Goal: Task Accomplishment & Management: Manage account settings

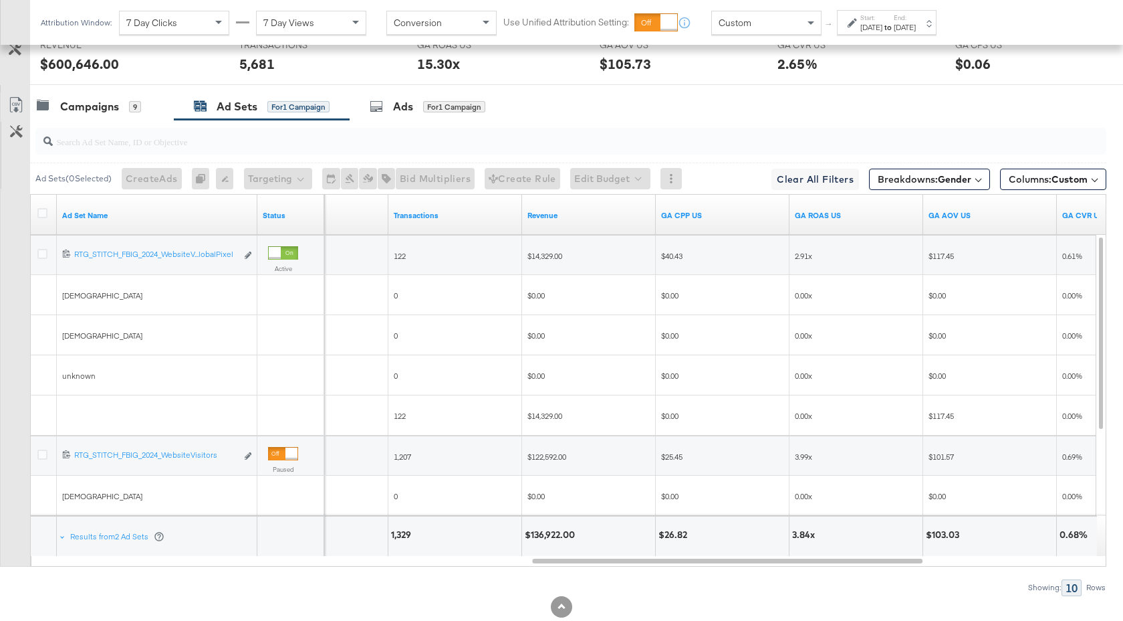
scroll to position [777, 0]
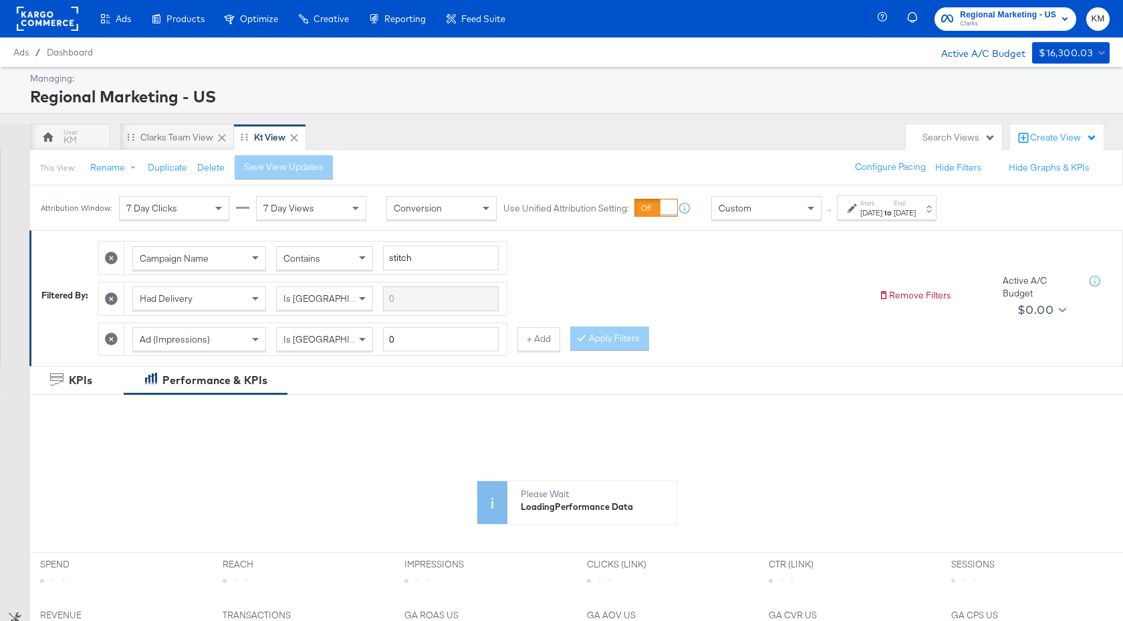
click at [884, 218] on div "Start: [DATE] to End: [DATE]" at bounding box center [887, 207] width 100 height 25
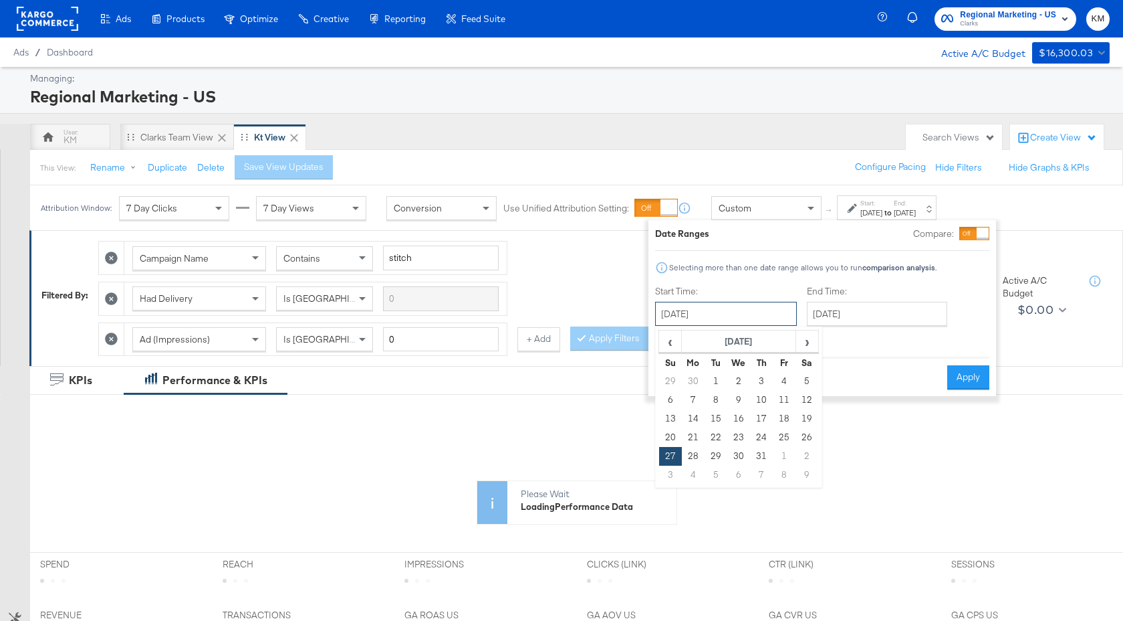
click at [760, 316] on input "[DATE]" at bounding box center [726, 314] width 142 height 24
click at [758, 344] on th "[DATE]" at bounding box center [739, 341] width 114 height 23
click at [761, 344] on th "2024" at bounding box center [738, 341] width 133 height 23
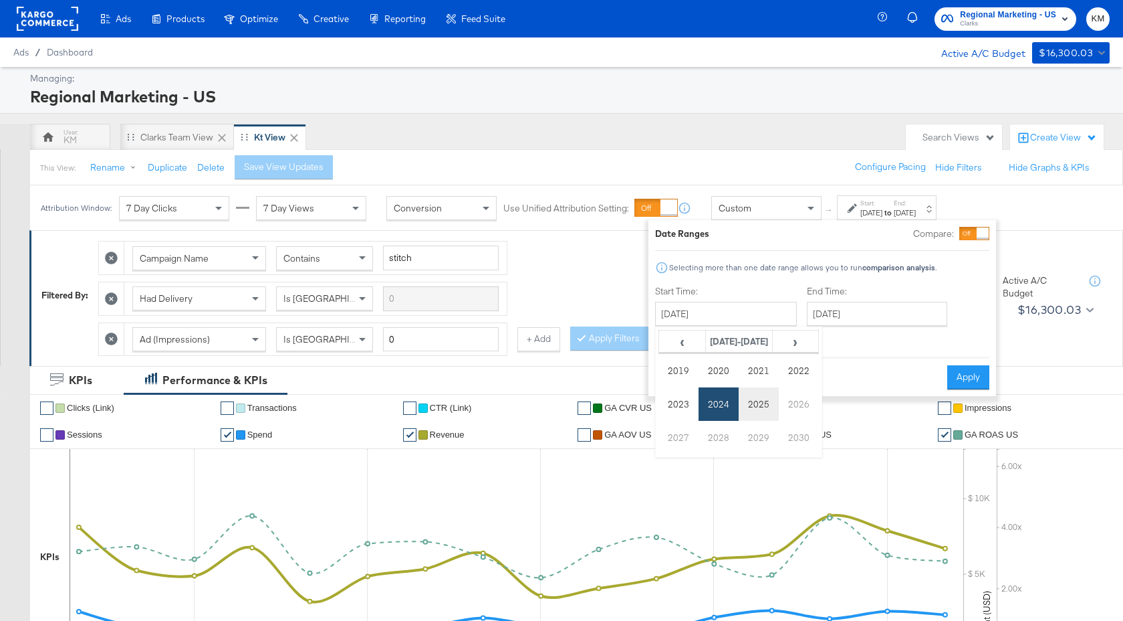
click at [762, 399] on td "2025" at bounding box center [759, 403] width 40 height 33
click at [721, 436] on td "Oct" at bounding box center [719, 437] width 40 height 33
click at [671, 403] on td "5" at bounding box center [670, 400] width 23 height 19
type input "[DATE]"
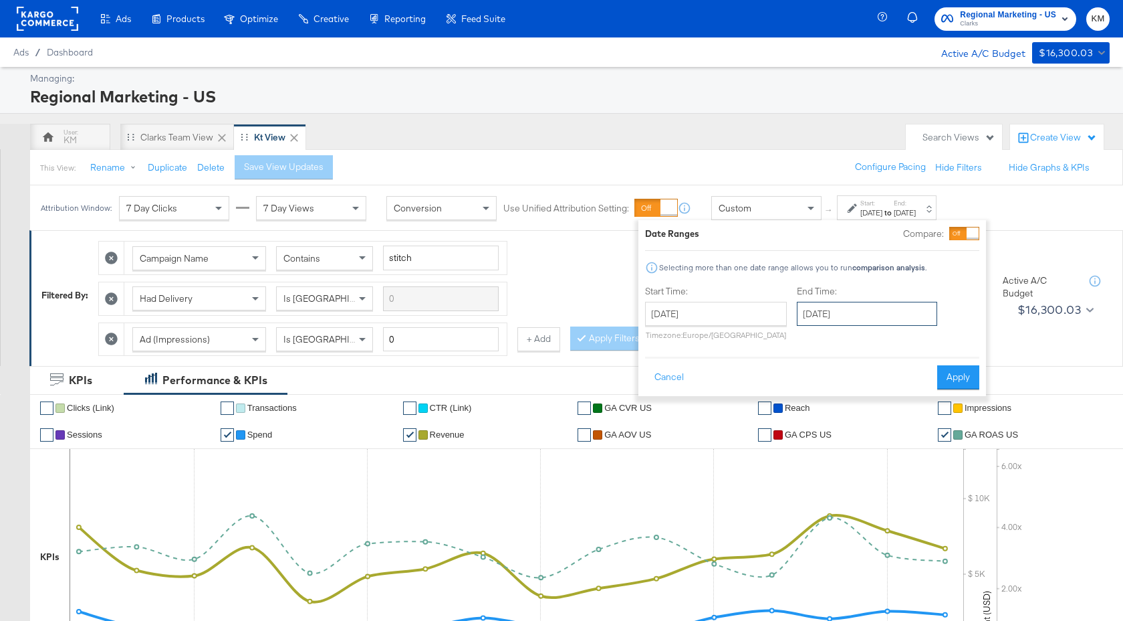
click at [870, 312] on input "[DATE]" at bounding box center [867, 314] width 140 height 24
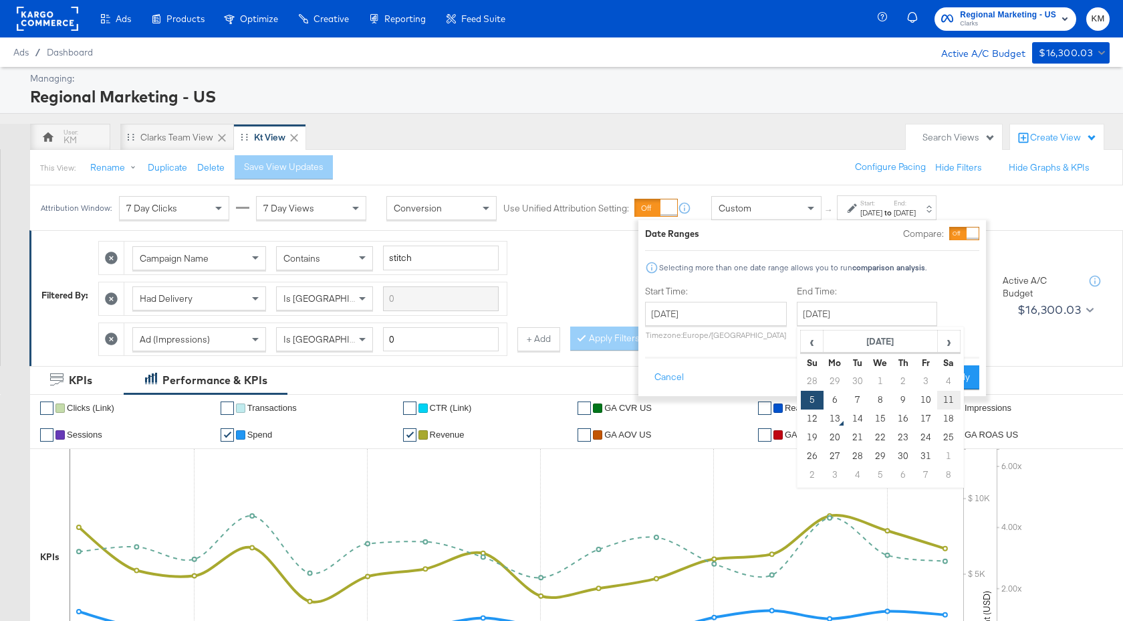
click at [949, 402] on td "11" at bounding box center [949, 400] width 23 height 19
type input "[DATE]"
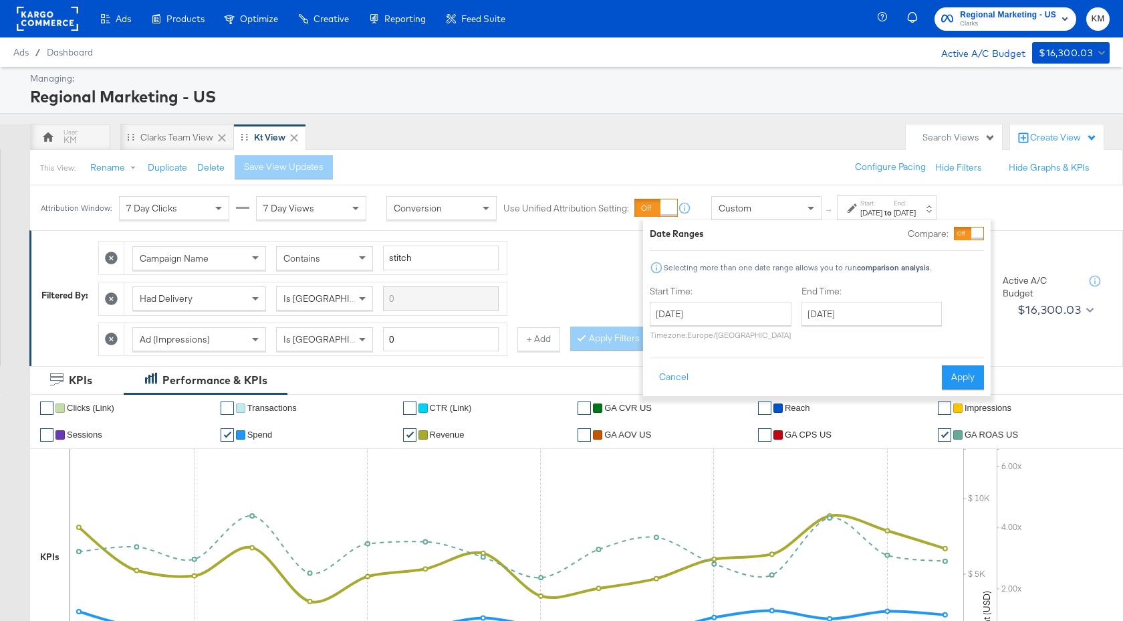
click at [952, 364] on div "Cancel Apply" at bounding box center [817, 372] width 334 height 33
click at [957, 374] on button "Apply" at bounding box center [963, 377] width 42 height 24
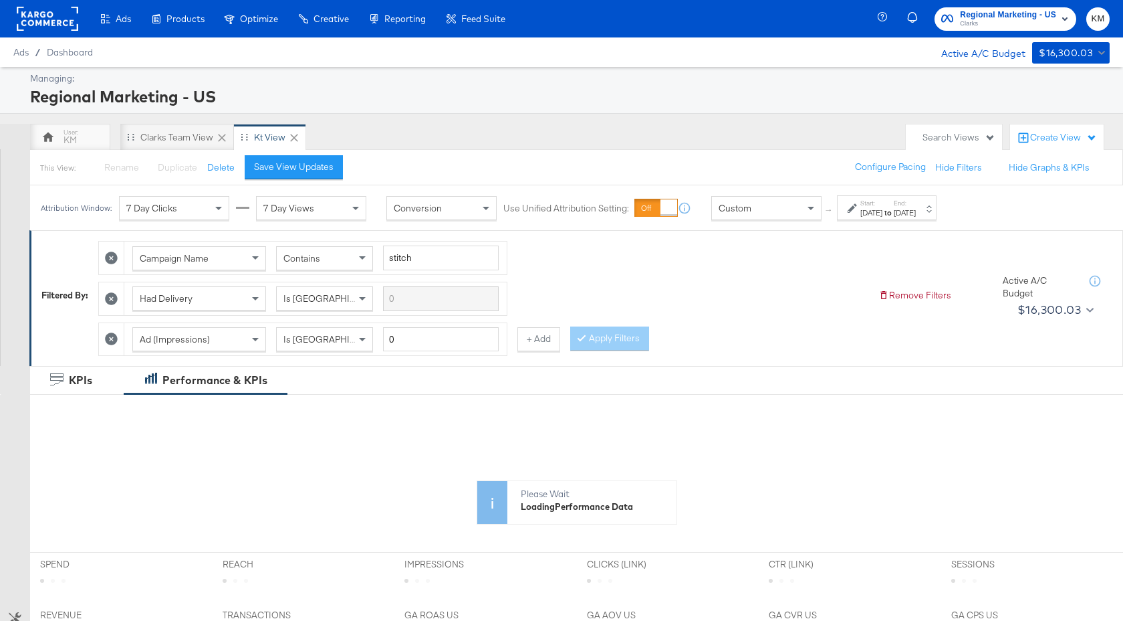
scroll to position [483, 0]
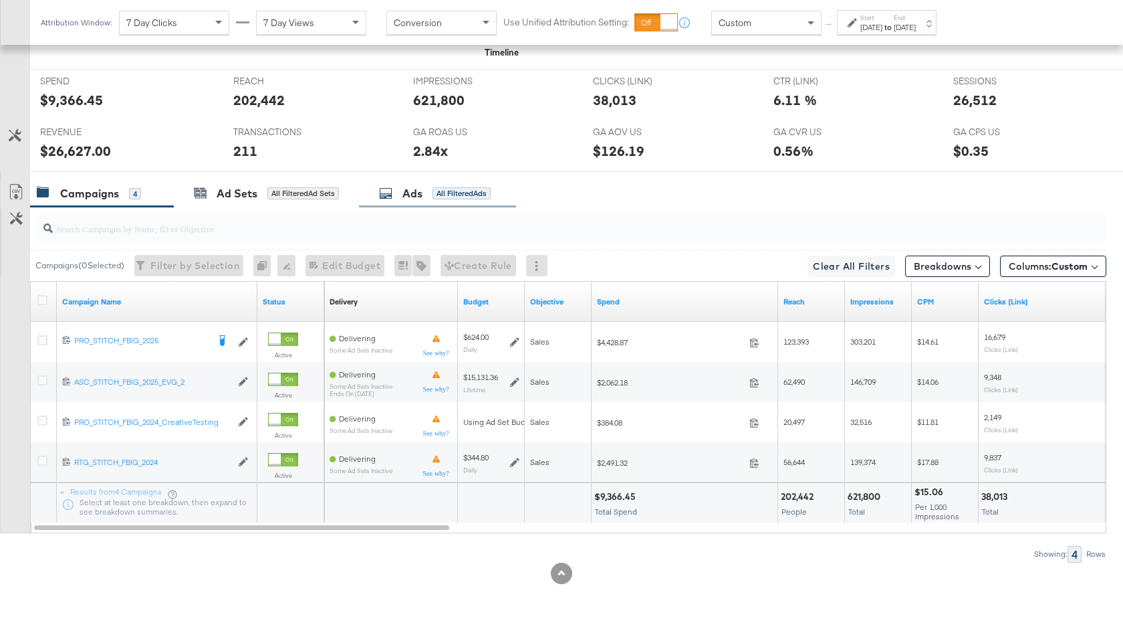
click at [419, 197] on div "Ads" at bounding box center [413, 193] width 20 height 15
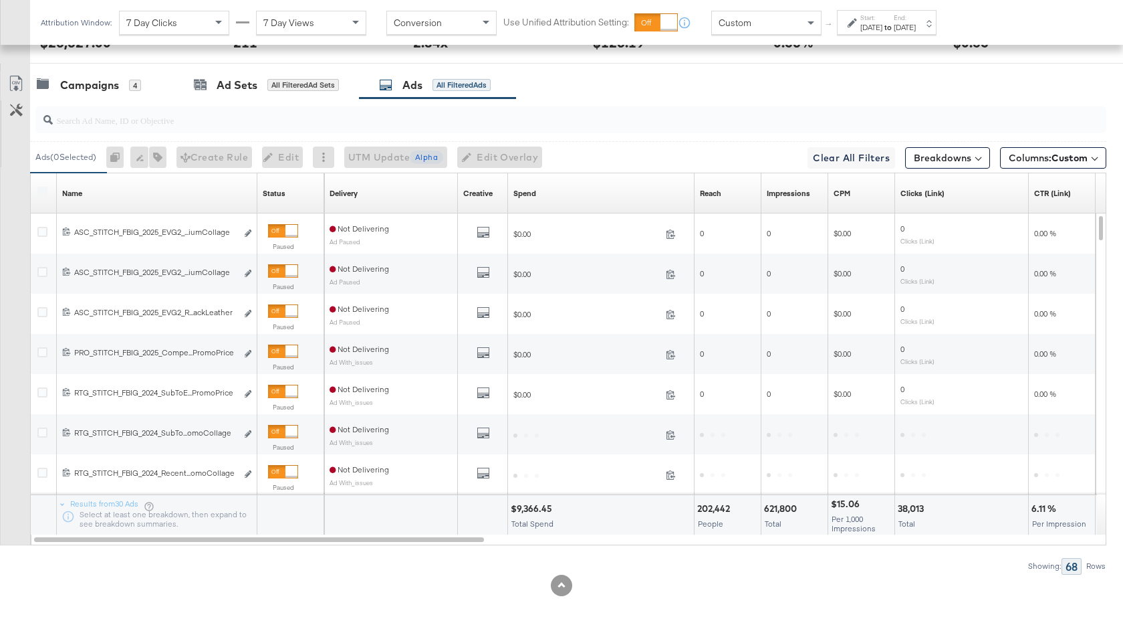
scroll to position [734, 0]
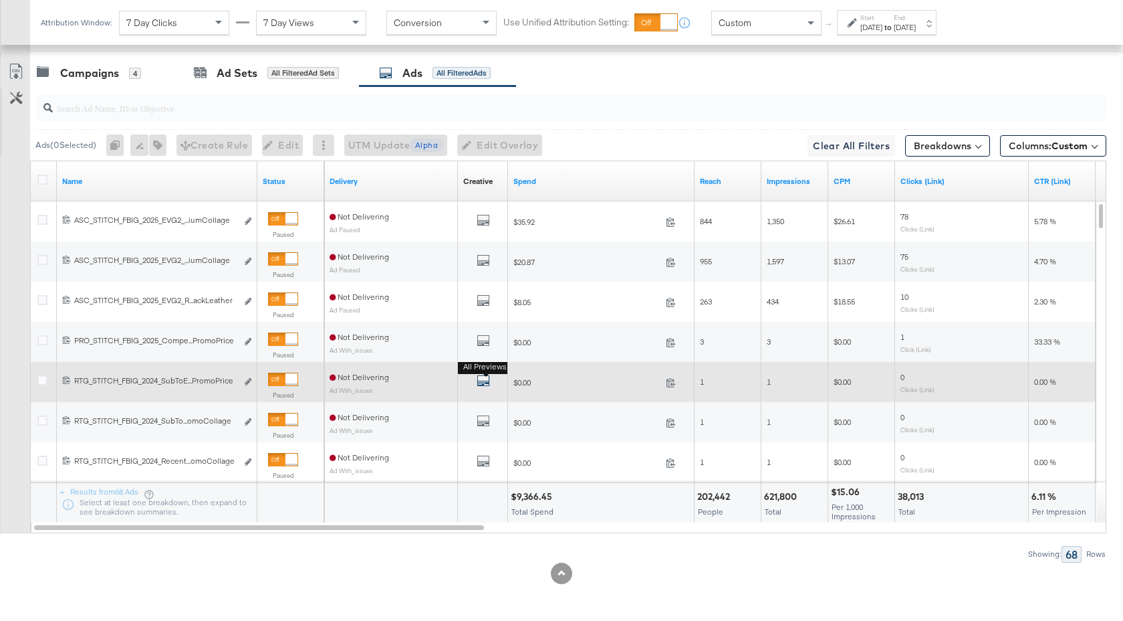
click at [484, 382] on icon "default" at bounding box center [483, 380] width 13 height 13
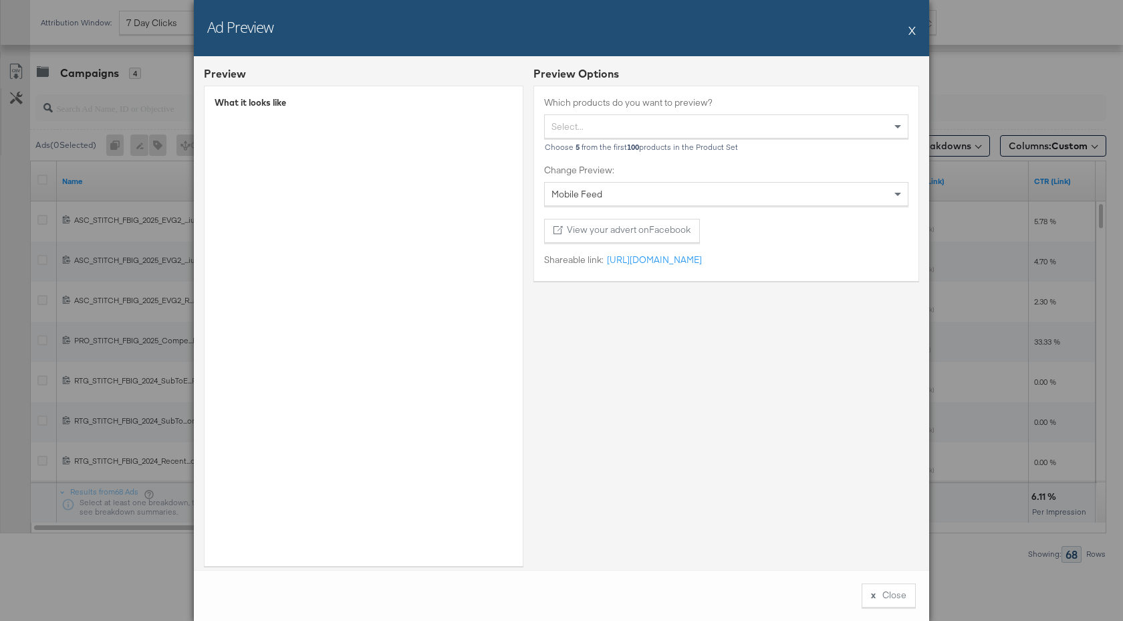
click at [911, 31] on button "X" at bounding box center [912, 30] width 7 height 27
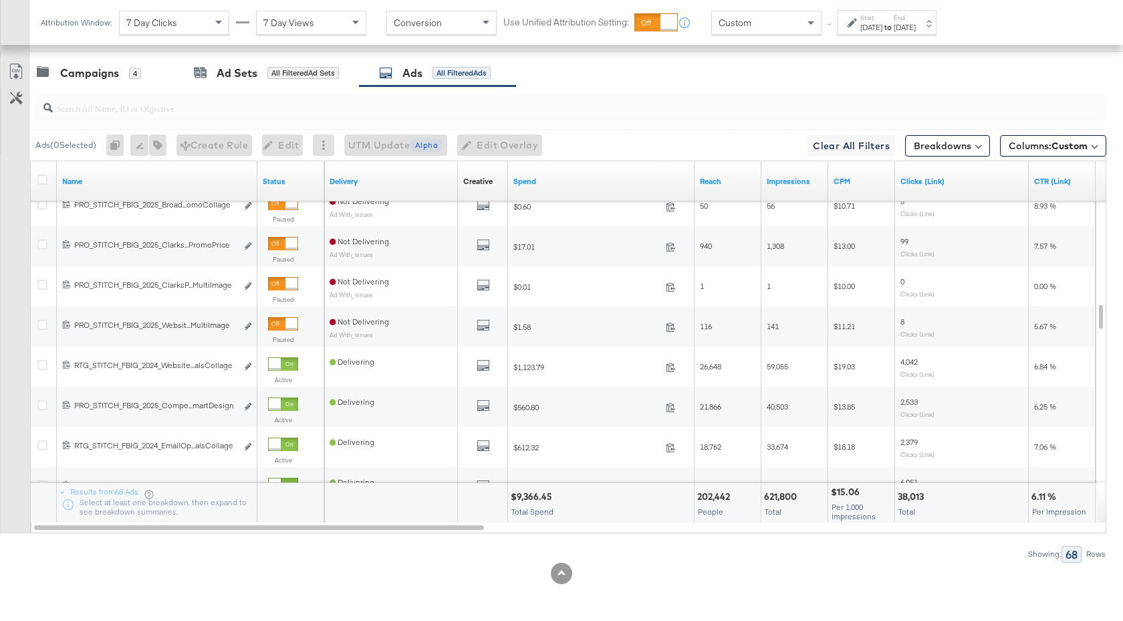
click at [170, 110] on input "search" at bounding box center [531, 103] width 957 height 26
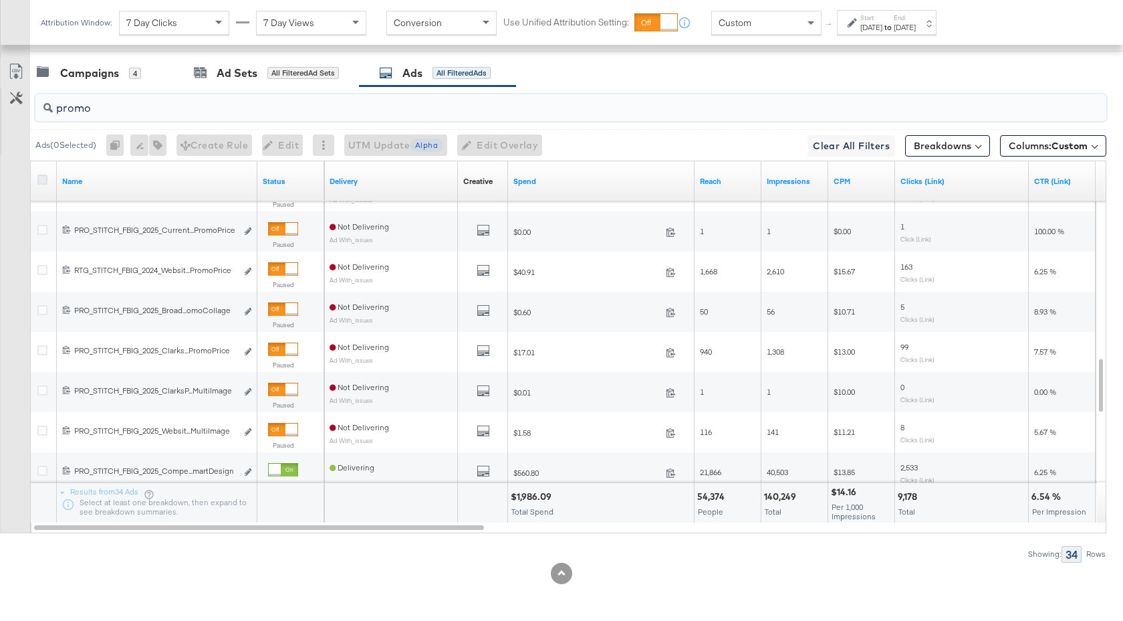
type input "promo"
click at [41, 178] on icon at bounding box center [42, 180] width 10 height 10
click at [0, 0] on input "checkbox" at bounding box center [0, 0] width 0 height 0
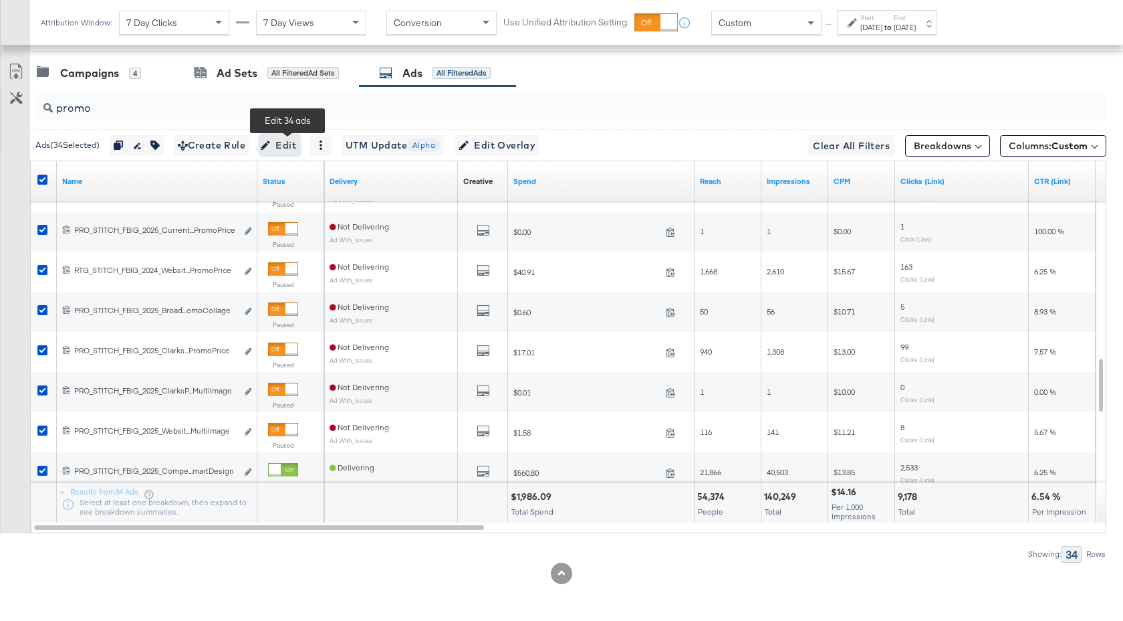
click at [296, 149] on span "Edit" at bounding box center [279, 145] width 33 height 17
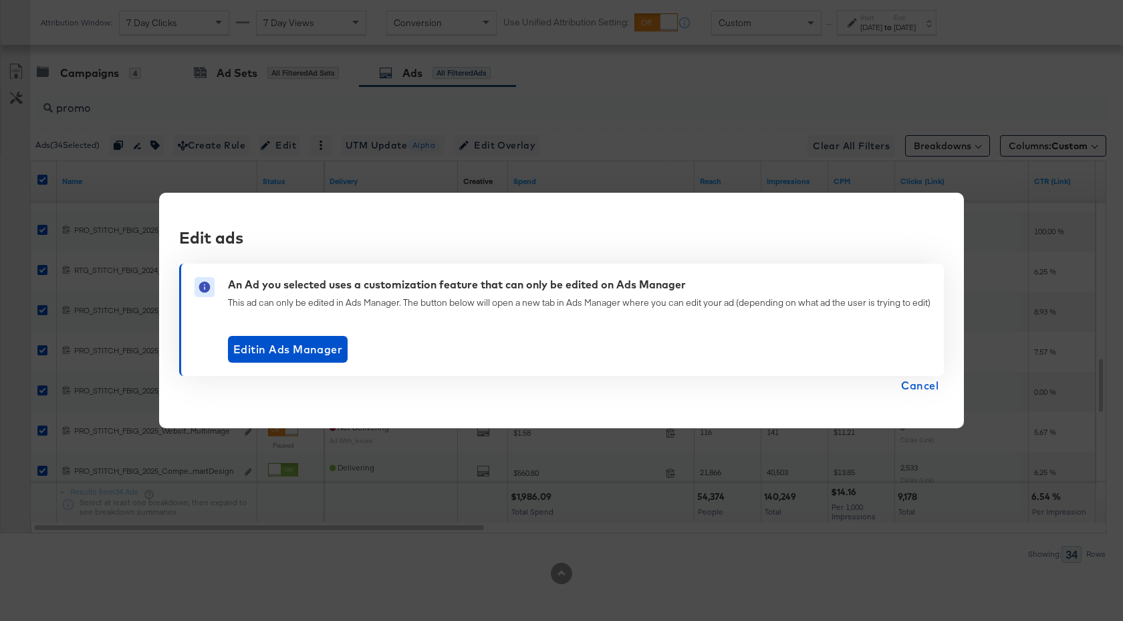
click at [912, 382] on span "Cancel" at bounding box center [919, 385] width 37 height 19
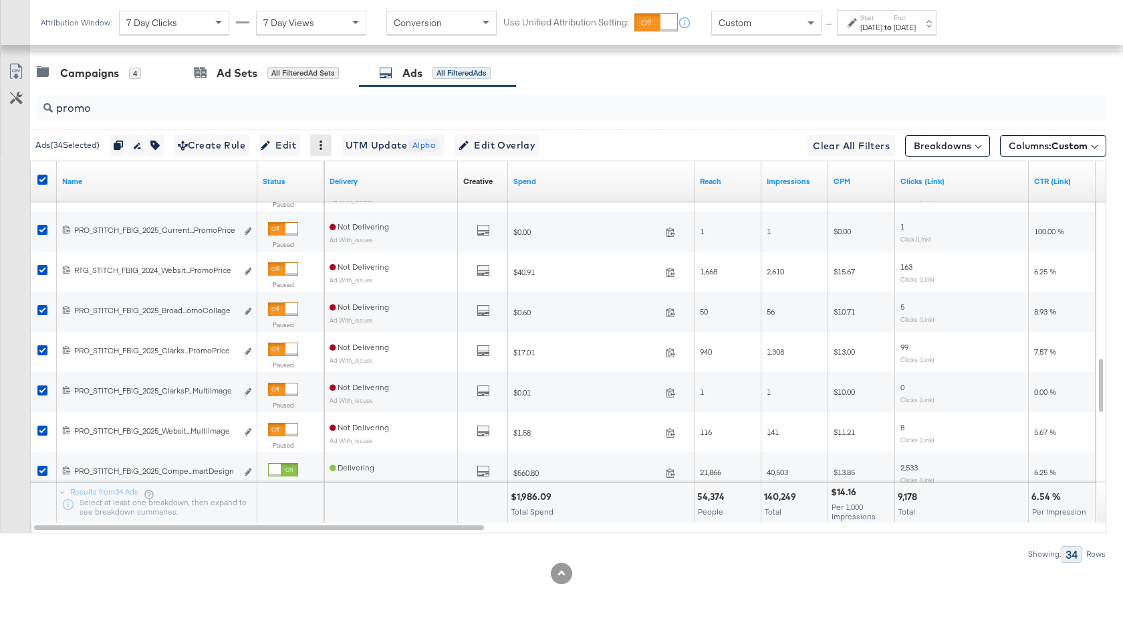
click at [326, 148] on icon at bounding box center [320, 144] width 9 height 9
click at [350, 166] on div "Activate" at bounding box center [368, 166] width 74 height 21
click at [365, 169] on div "Activate" at bounding box center [368, 166] width 74 height 21
click at [405, 112] on input "promo" at bounding box center [531, 103] width 957 height 26
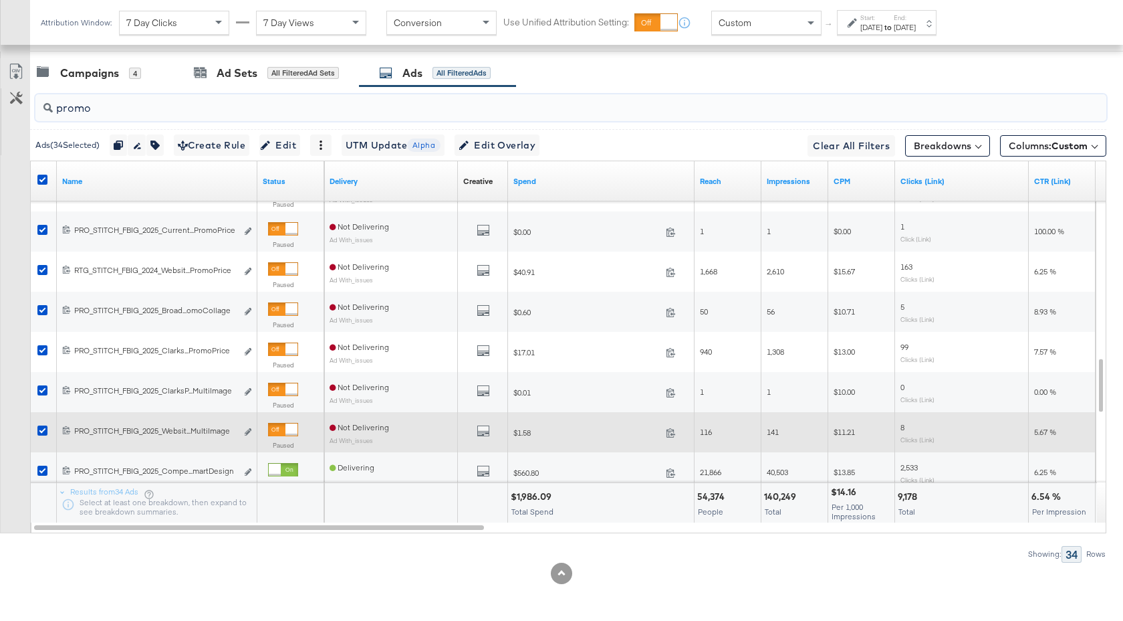
click at [286, 428] on div at bounding box center [292, 429] width 12 height 12
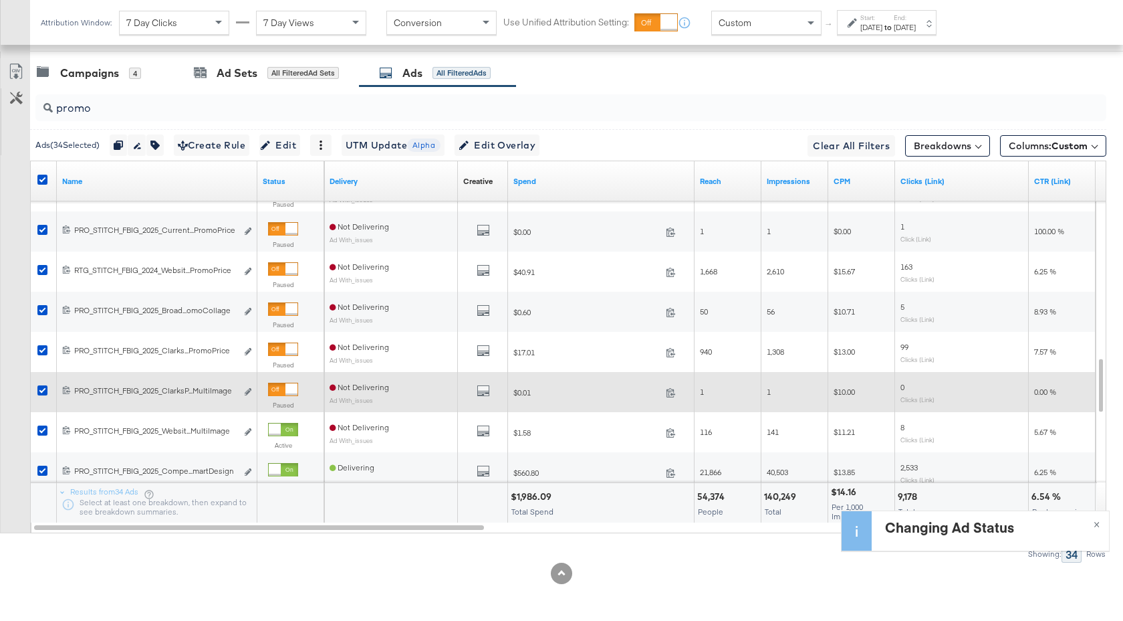
click at [288, 385] on div at bounding box center [292, 389] width 12 height 12
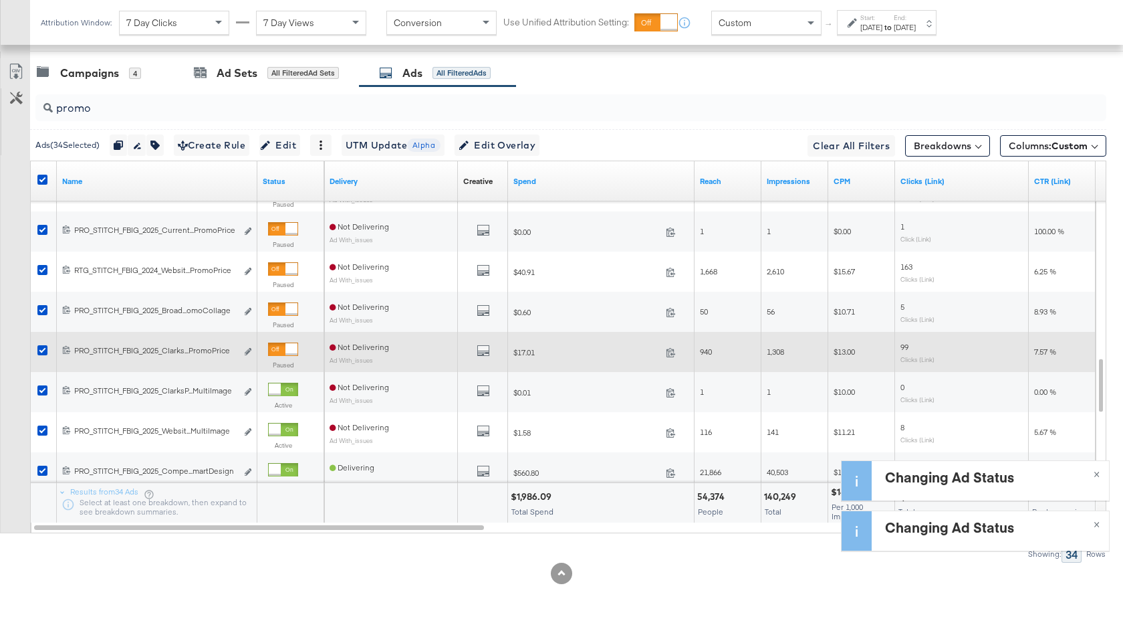
click at [286, 351] on div at bounding box center [292, 349] width 12 height 12
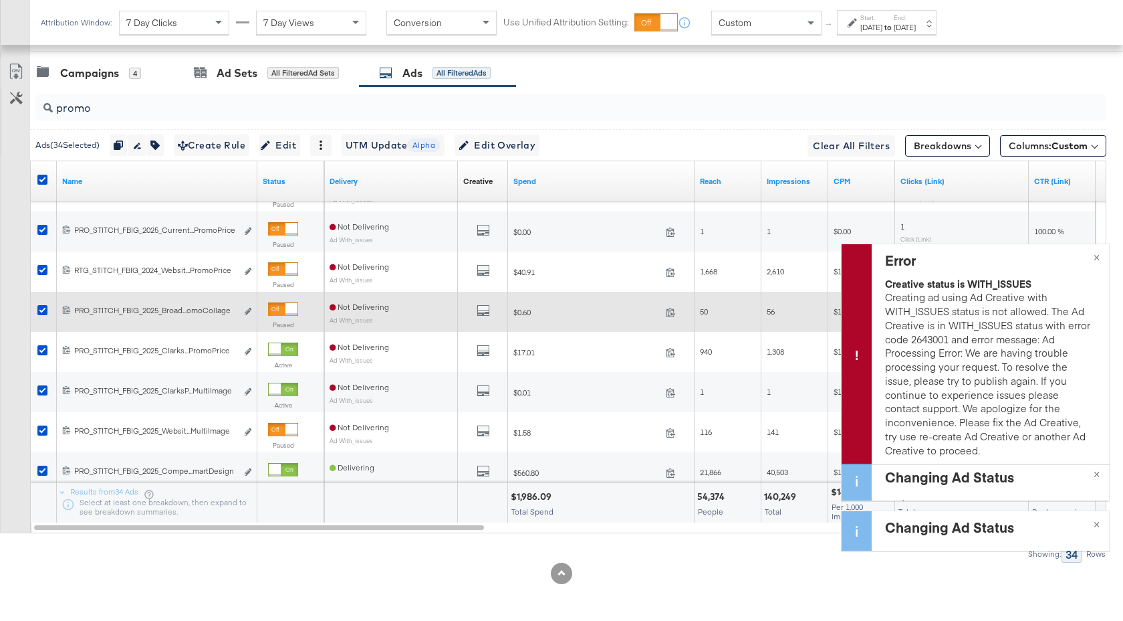
click at [283, 313] on div at bounding box center [283, 308] width 30 height 13
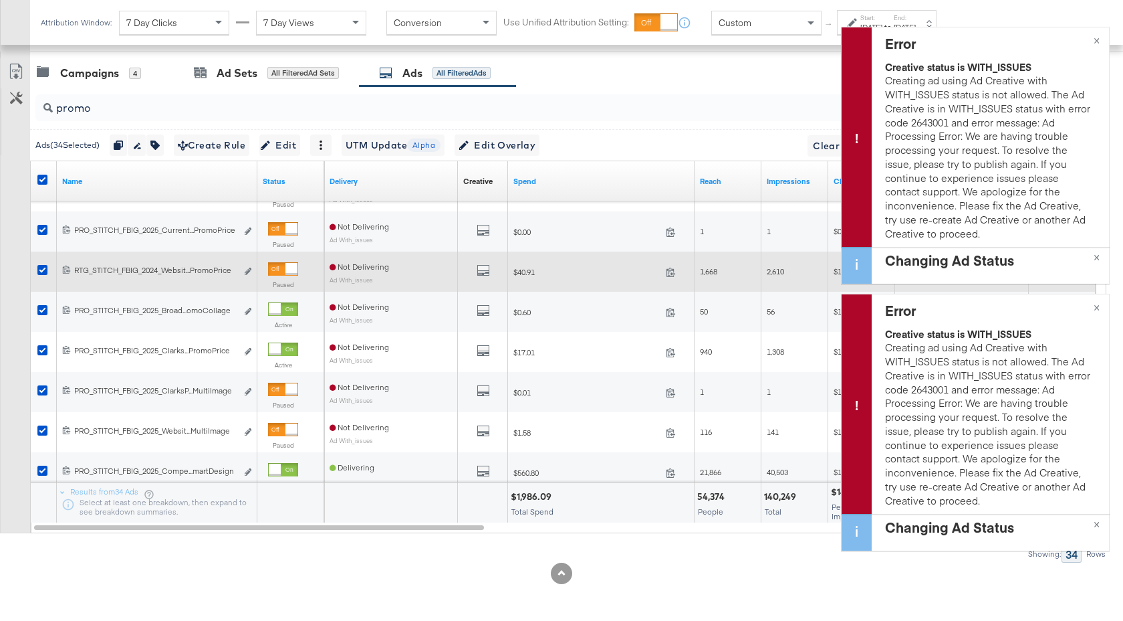
click at [283, 267] on div at bounding box center [283, 268] width 30 height 13
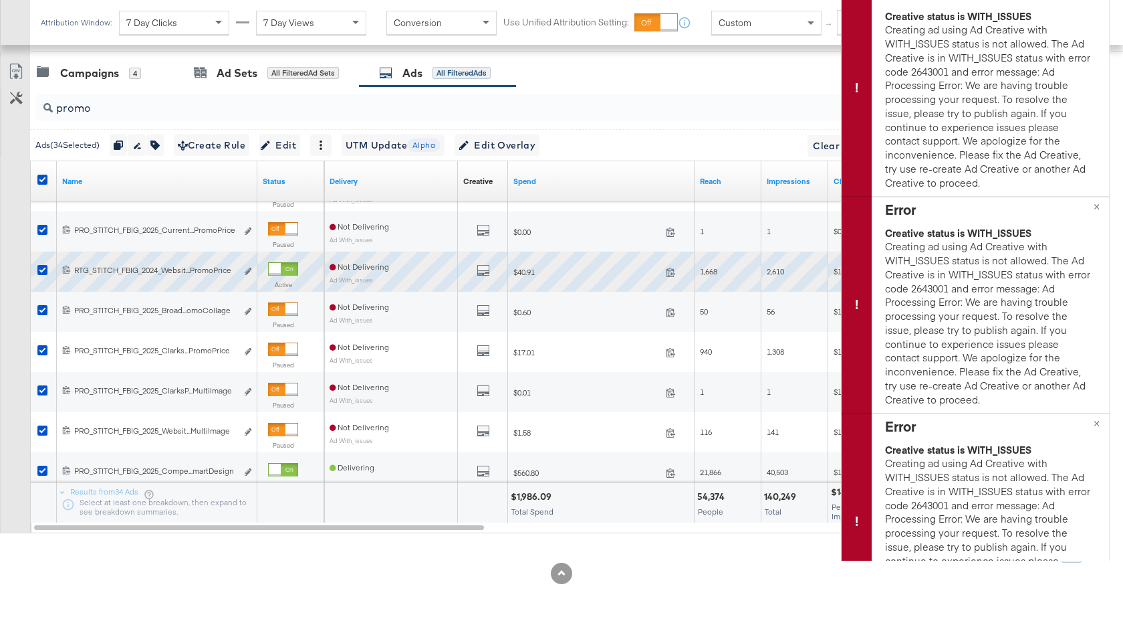
scroll to position [-317, 0]
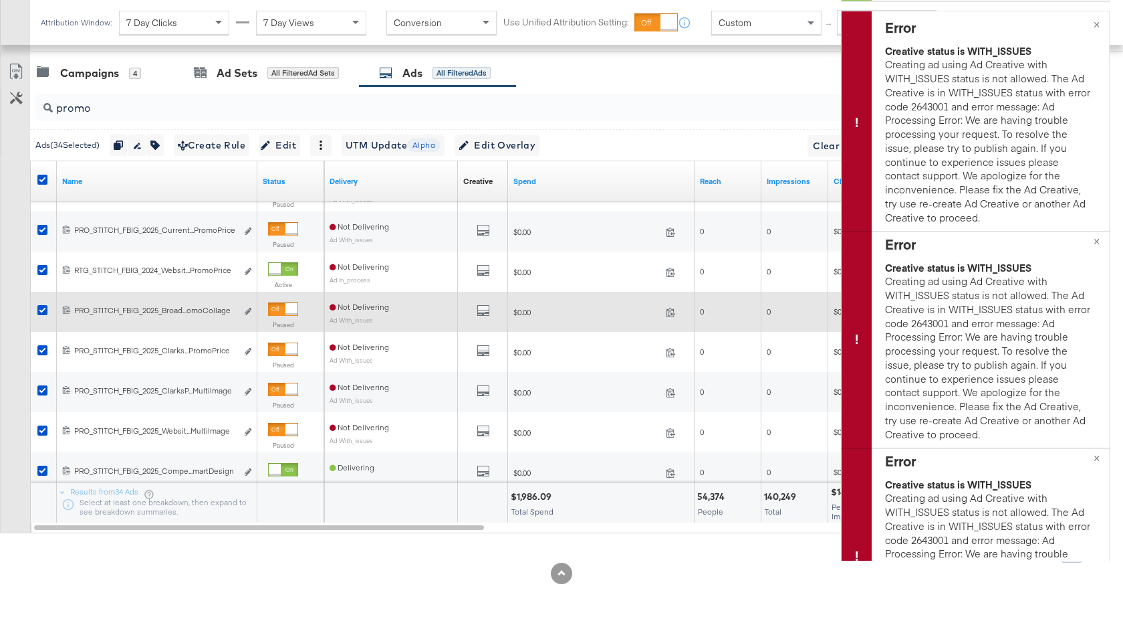
click at [286, 310] on div at bounding box center [292, 309] width 12 height 12
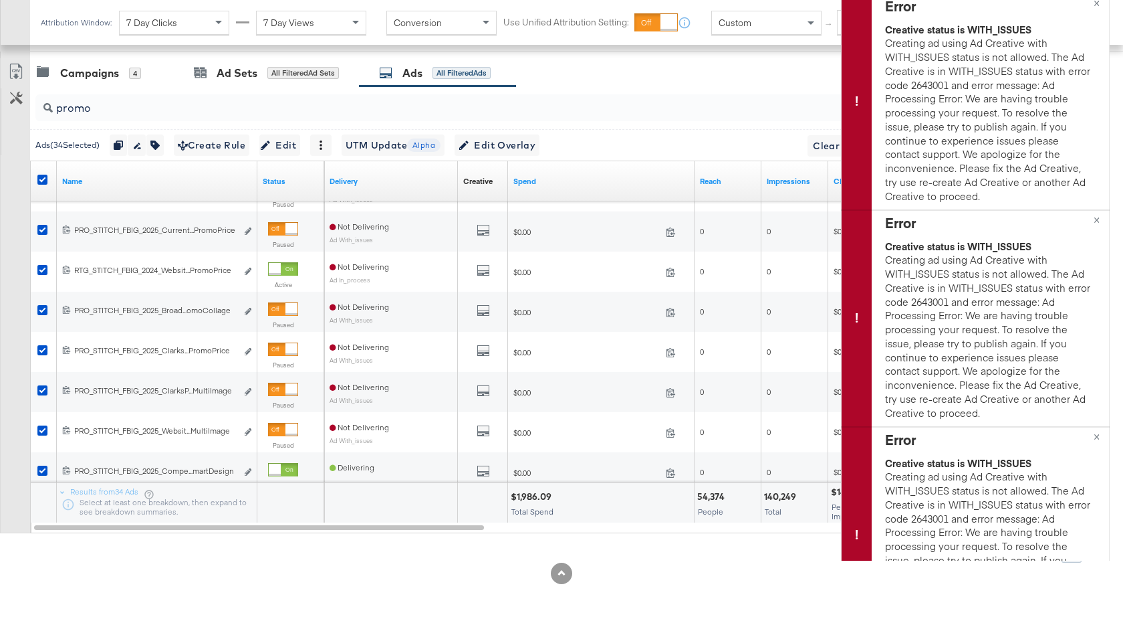
scroll to position [-449, 0]
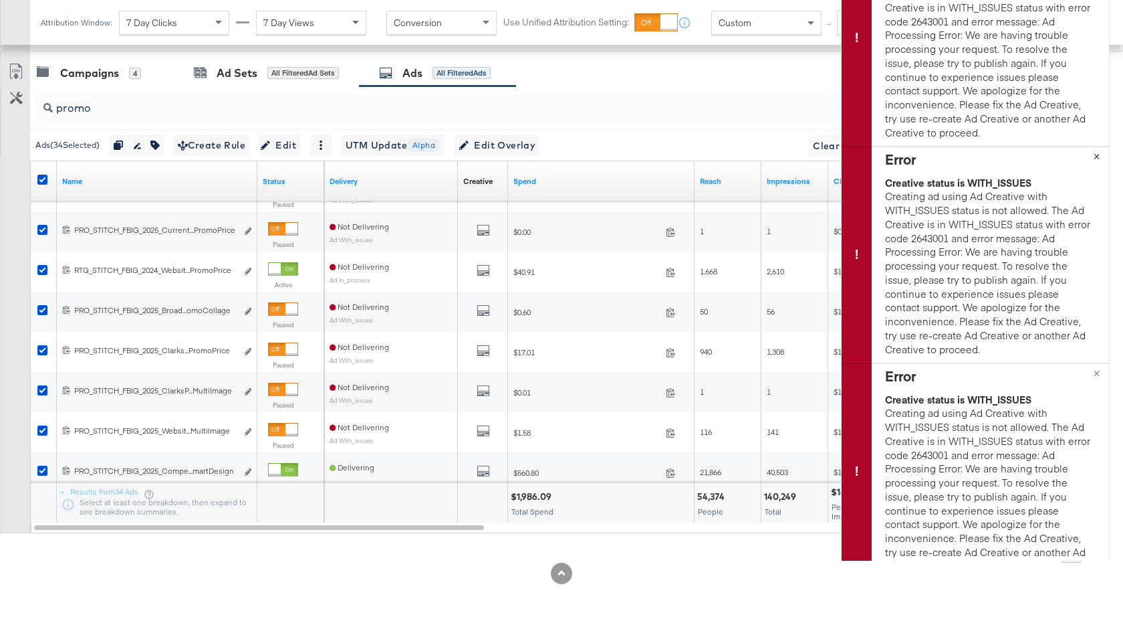
click at [1098, 158] on span "×" at bounding box center [1097, 154] width 6 height 15
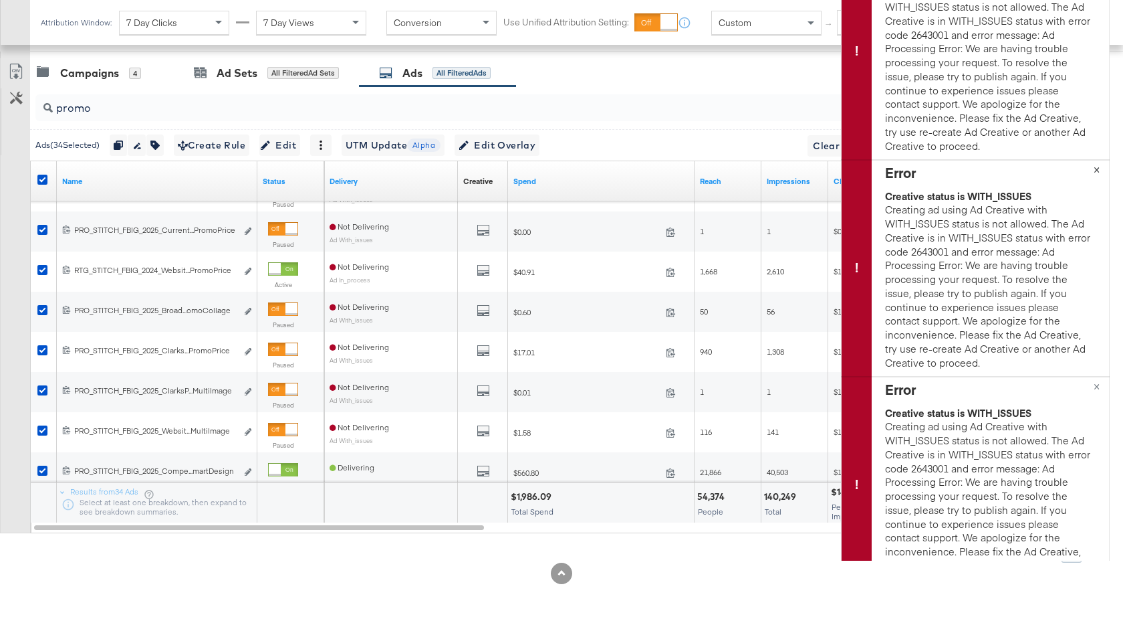
click at [1098, 171] on span "×" at bounding box center [1097, 167] width 6 height 15
click at [1097, 170] on span "×" at bounding box center [1097, 168] width 6 height 15
